Goal: Transaction & Acquisition: Purchase product/service

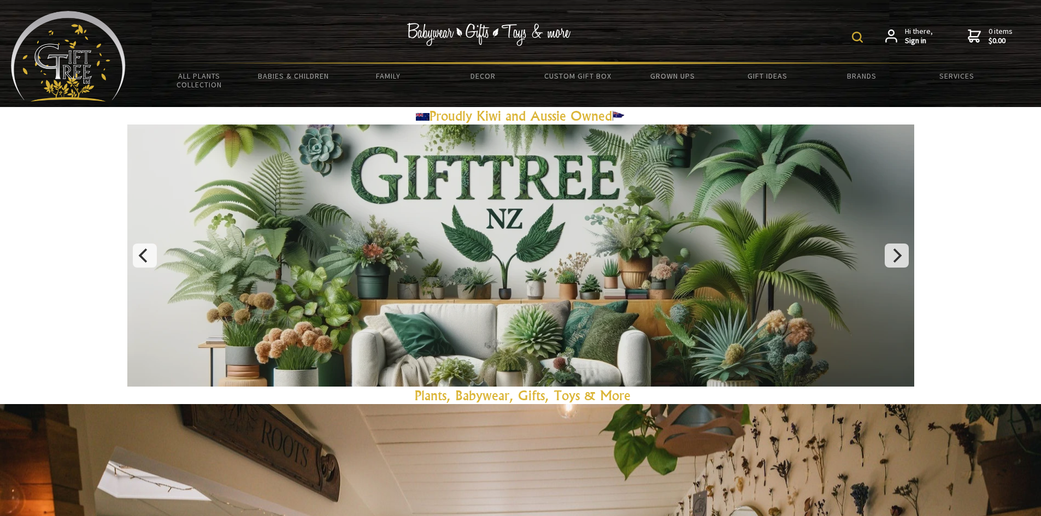
click at [858, 34] on img at bounding box center [857, 37] width 11 height 11
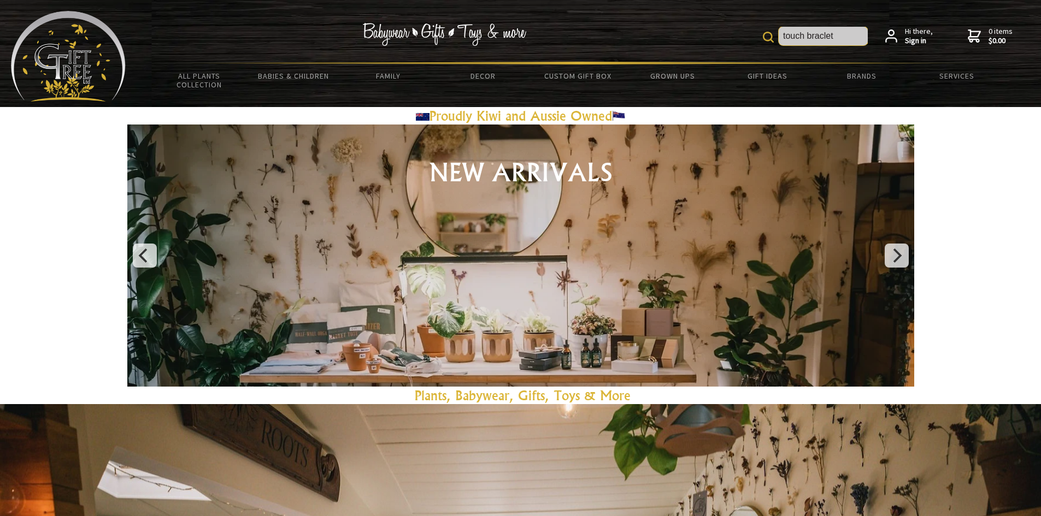
type input "touch braclet"
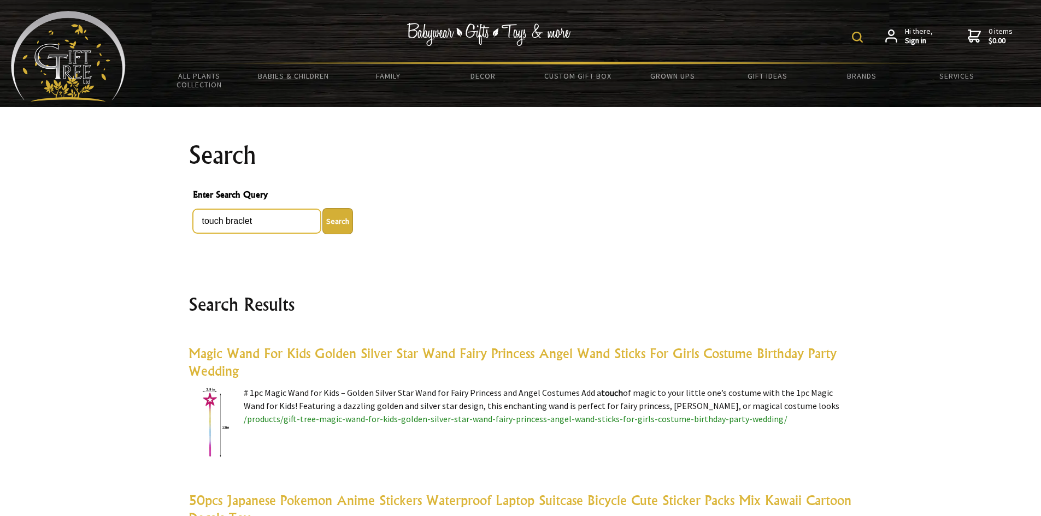
click at [202, 221] on input "touch braclet" at bounding box center [257, 221] width 128 height 24
click at [268, 223] on input "couple touch braclet" at bounding box center [257, 221] width 128 height 24
type input "couple touch bracelet"
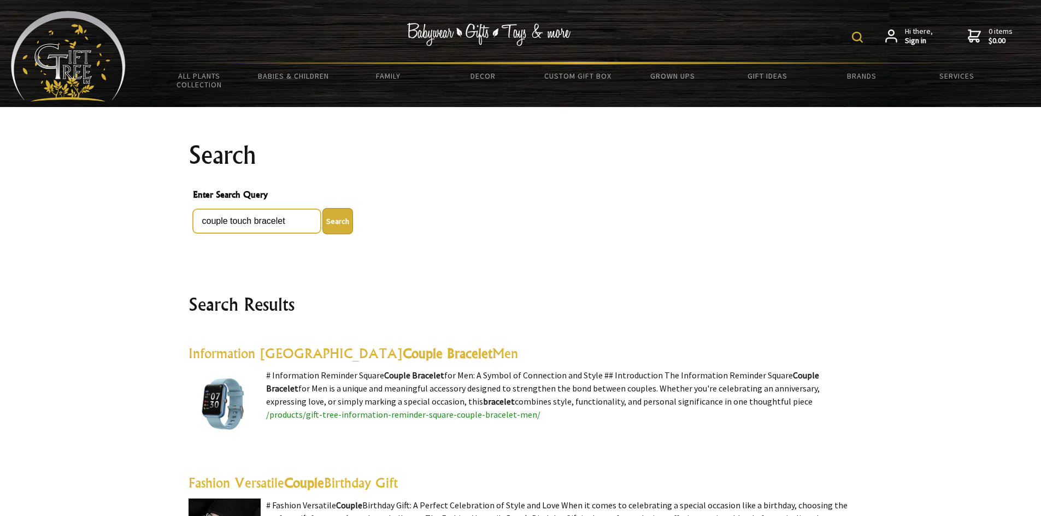
click at [200, 223] on input "couple touch bracelet" at bounding box center [257, 221] width 128 height 24
click at [251, 222] on input "couple touch bracelet" at bounding box center [257, 221] width 128 height 24
type input "couple touch vibrate bracelet"
click at [337, 215] on button "Search" at bounding box center [337, 221] width 31 height 26
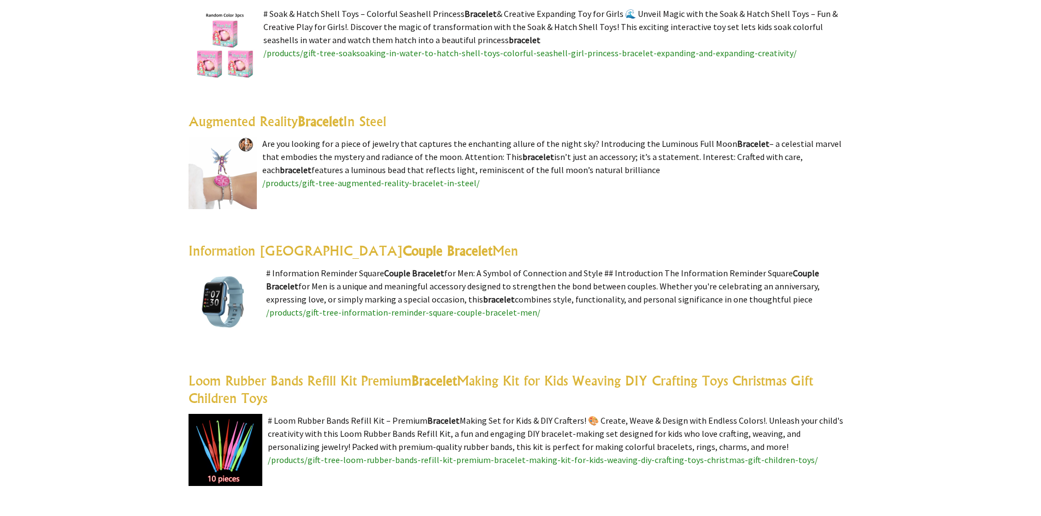
scroll to position [109, 0]
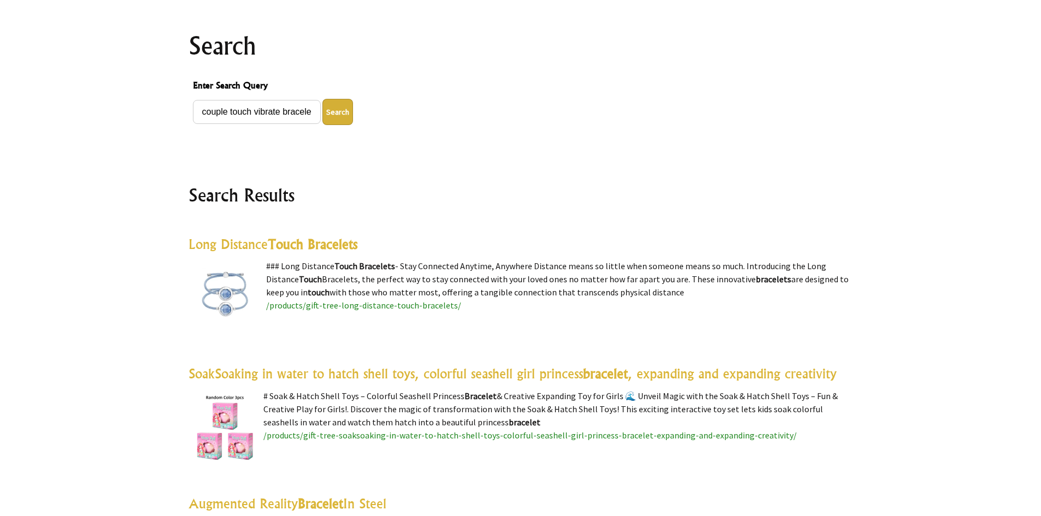
click at [278, 246] on highlight "Touch Bracelets" at bounding box center [313, 244] width 90 height 16
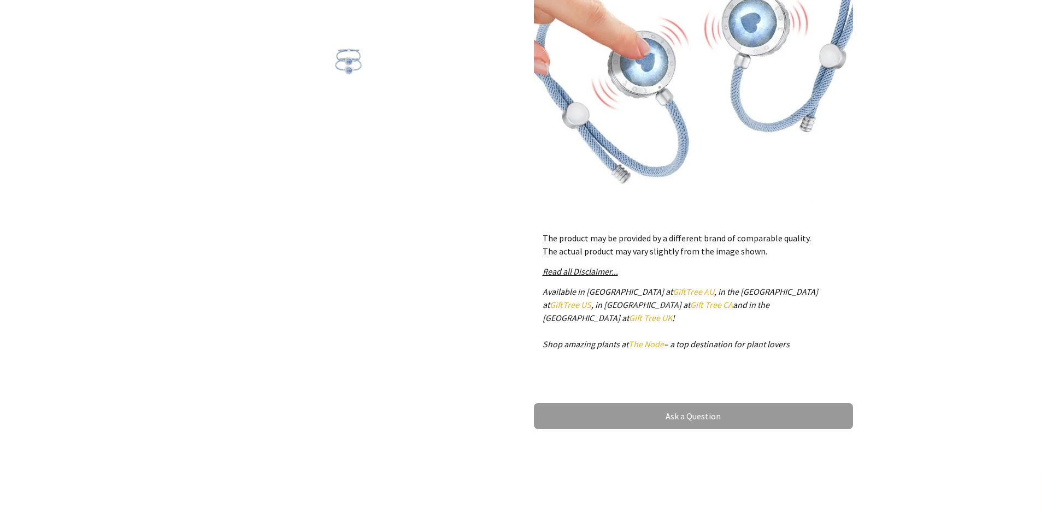
scroll to position [328, 0]
click at [684, 403] on link "Ask a Question" at bounding box center [693, 416] width 319 height 26
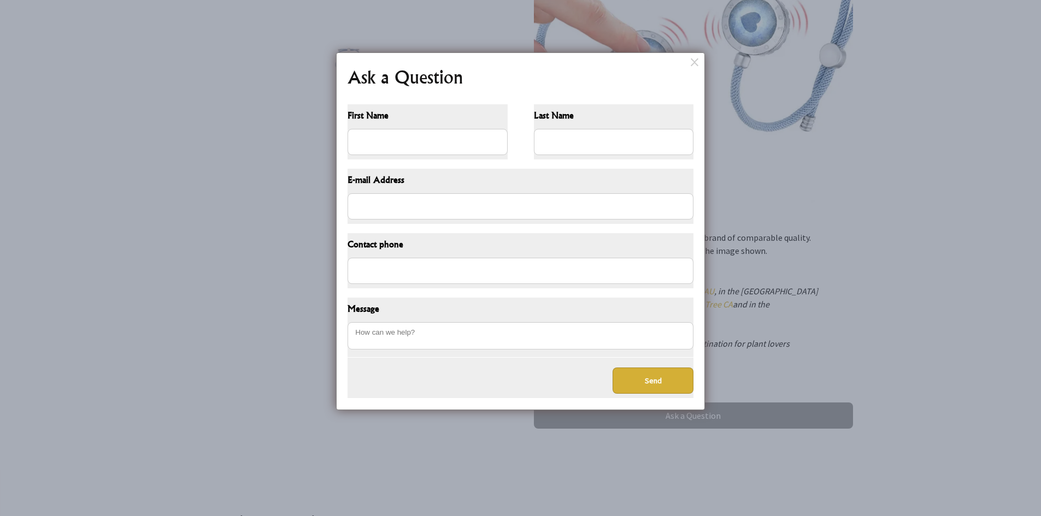
click at [892, 318] on dialogboxoverlay at bounding box center [520, 258] width 1041 height 516
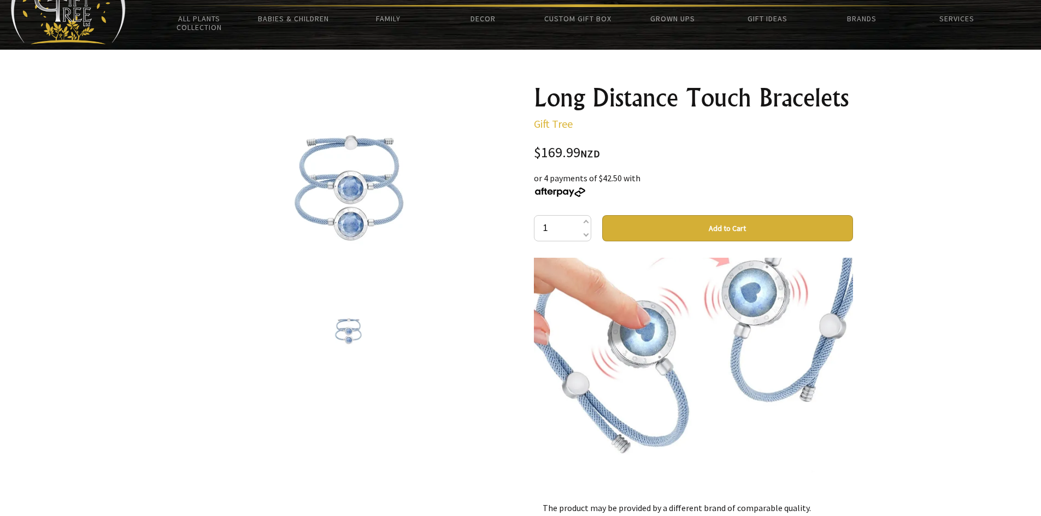
scroll to position [55, 0]
